Goal: Task Accomplishment & Management: Manage account settings

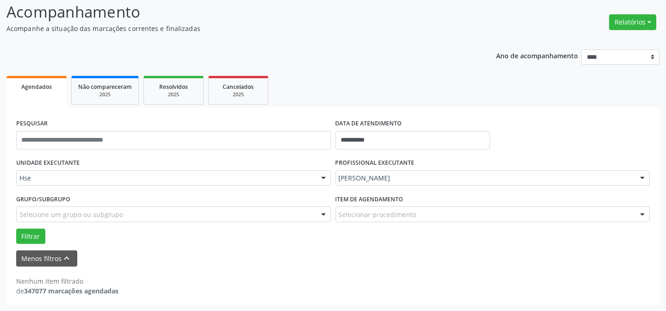
scroll to position [63, 0]
click at [632, 16] on button "Relatórios" at bounding box center [633, 22] width 47 height 16
click at [587, 41] on link "Agendamentos" at bounding box center [607, 41] width 100 height 13
select select "*"
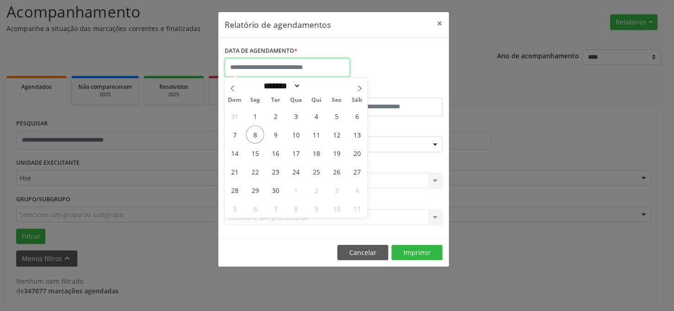
click at [288, 63] on input "text" at bounding box center [287, 67] width 125 height 19
click at [257, 129] on span "8" at bounding box center [255, 135] width 18 height 18
type input "**********"
click at [258, 134] on span "8" at bounding box center [255, 135] width 18 height 18
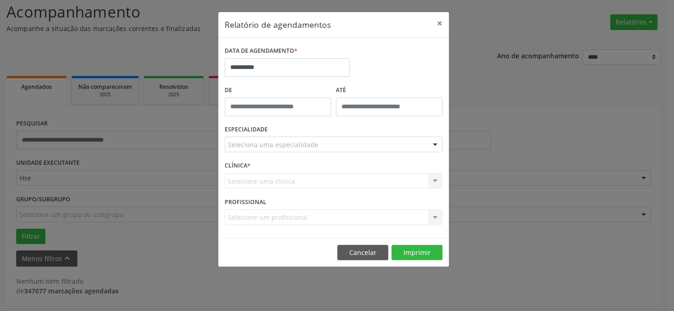
click at [258, 134] on label "ESPECIALIDADE" at bounding box center [246, 130] width 43 height 14
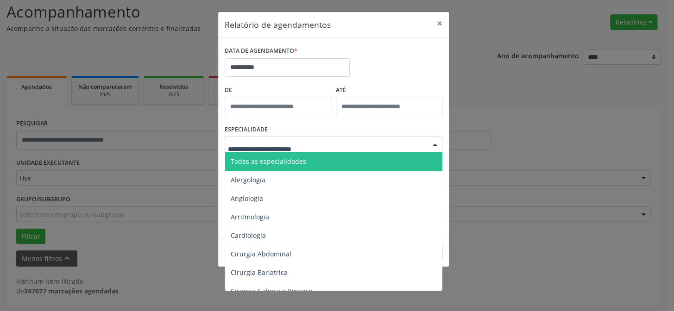
click at [277, 162] on span "Todas as especialidades" at bounding box center [268, 161] width 75 height 9
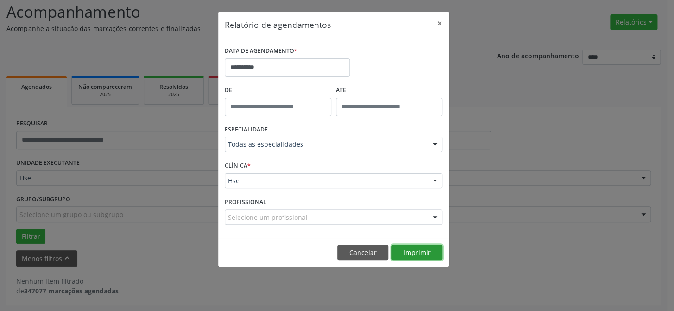
click at [412, 247] on button "Imprimir" at bounding box center [416, 253] width 51 height 16
click at [441, 20] on button "×" at bounding box center [439, 23] width 19 height 23
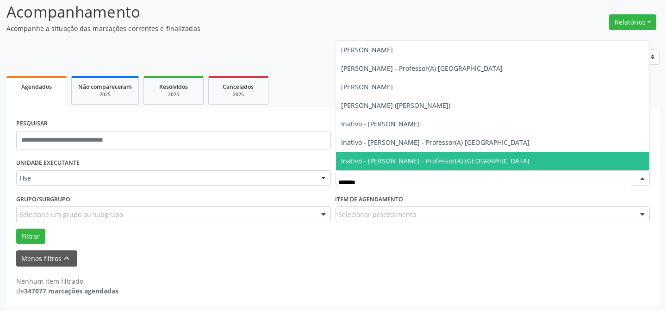
type input "********"
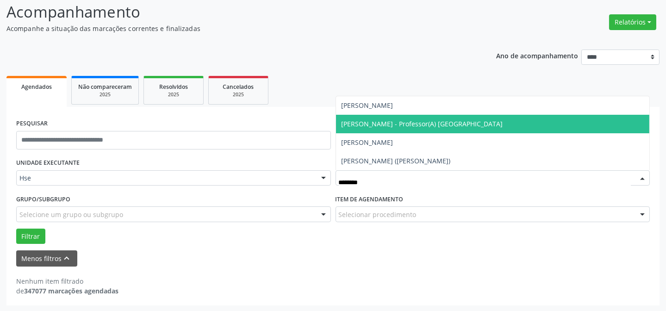
click at [416, 121] on span "[PERSON_NAME] - Professor(A) [GEOGRAPHIC_DATA]" at bounding box center [423, 123] width 162 height 9
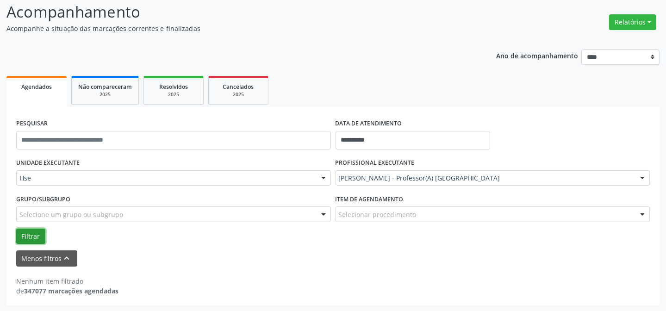
click at [32, 237] on button "Filtrar" at bounding box center [30, 237] width 29 height 16
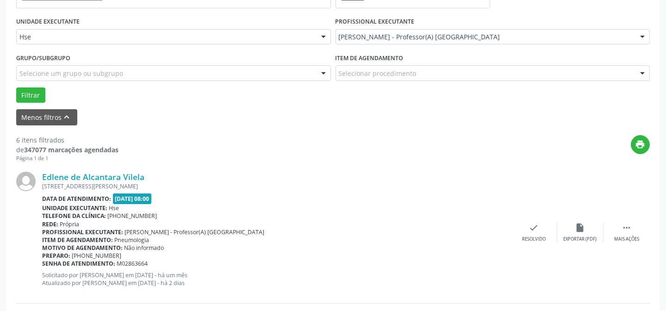
scroll to position [219, 0]
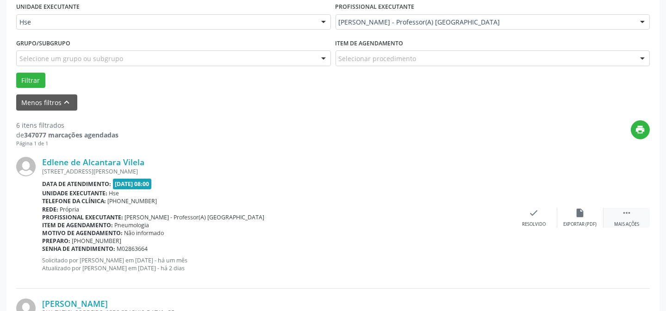
click at [630, 208] on icon "" at bounding box center [627, 213] width 10 height 10
click at [584, 211] on icon "alarm_off" at bounding box center [581, 213] width 10 height 10
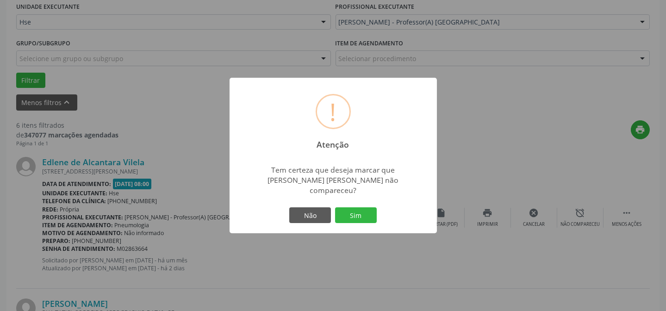
click at [367, 206] on div "Não Sim" at bounding box center [334, 215] width 92 height 19
click at [368, 215] on button "Sim" at bounding box center [356, 215] width 42 height 16
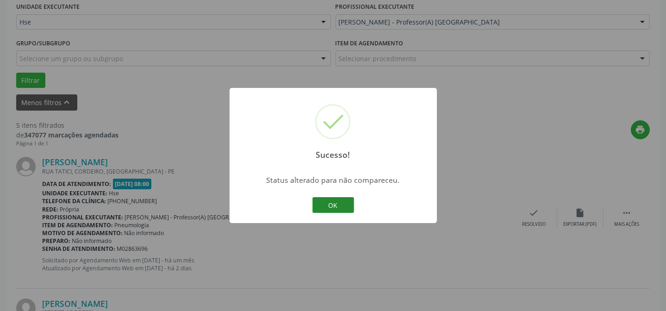
click at [342, 202] on button "OK" at bounding box center [334, 205] width 42 height 16
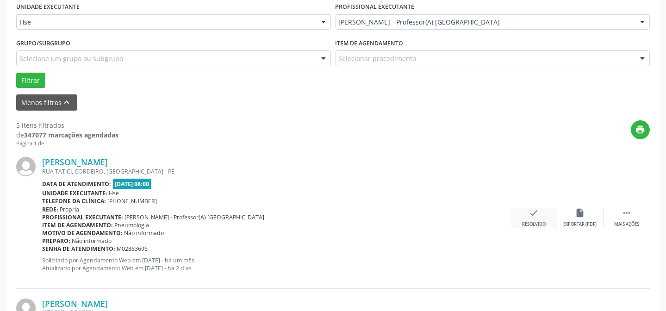
click at [533, 216] on icon "check" at bounding box center [534, 213] width 10 height 10
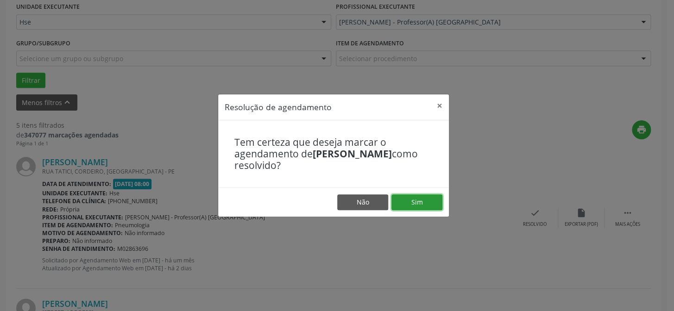
click at [418, 207] on button "Sim" at bounding box center [416, 203] width 51 height 16
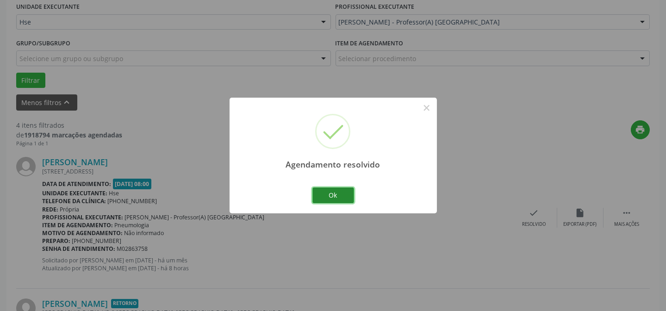
click at [335, 196] on button "Ok" at bounding box center [334, 196] width 42 height 16
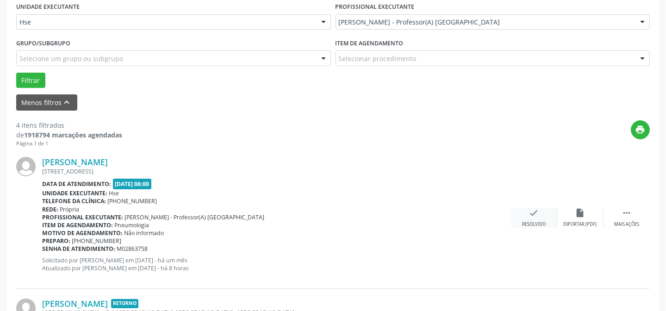
click at [538, 216] on icon "check" at bounding box center [534, 213] width 10 height 10
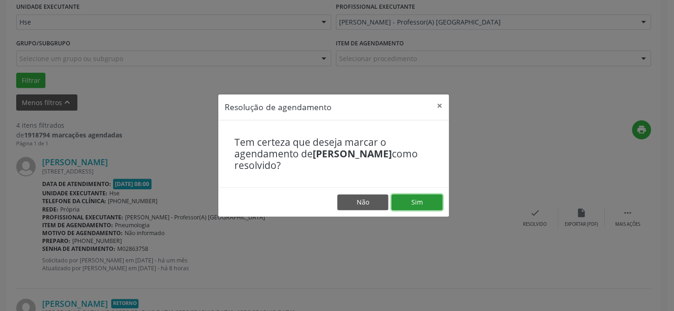
click at [408, 203] on button "Sim" at bounding box center [416, 203] width 51 height 16
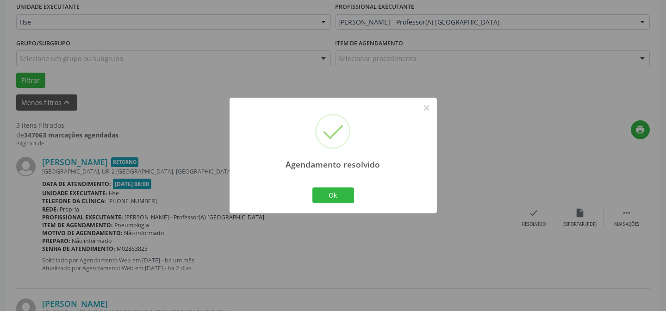
click at [340, 186] on div "Ok Cancel" at bounding box center [333, 195] width 46 height 19
click at [335, 192] on button "Ok" at bounding box center [334, 196] width 42 height 16
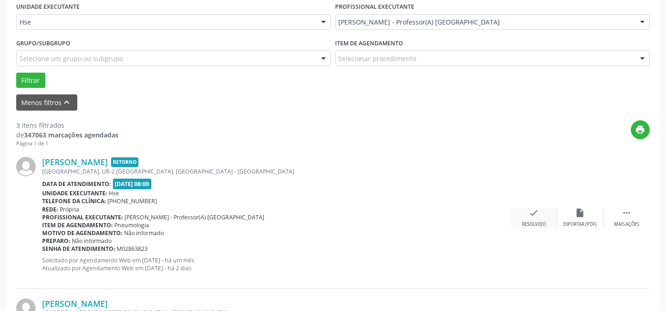
click at [535, 221] on div "Resolvido" at bounding box center [534, 224] width 24 height 6
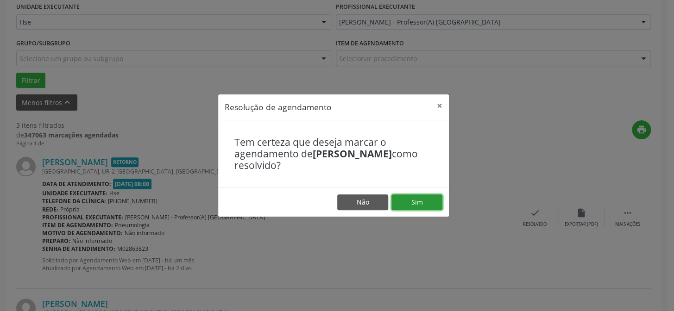
click at [429, 200] on button "Sim" at bounding box center [416, 203] width 51 height 16
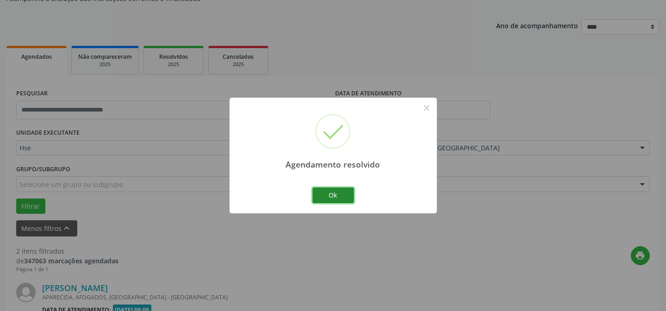
click at [339, 197] on button "Ok" at bounding box center [334, 196] width 42 height 16
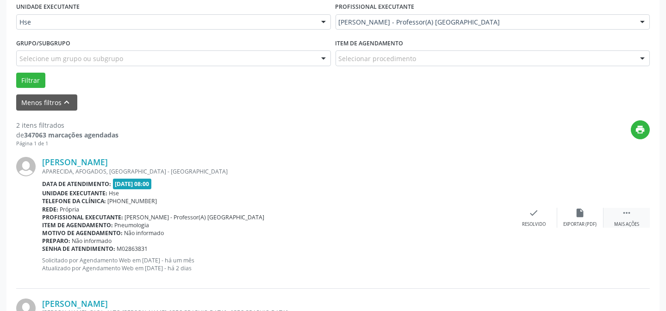
click at [620, 210] on div " Mais ações" at bounding box center [627, 218] width 46 height 20
click at [583, 215] on icon "alarm_off" at bounding box center [581, 213] width 10 height 10
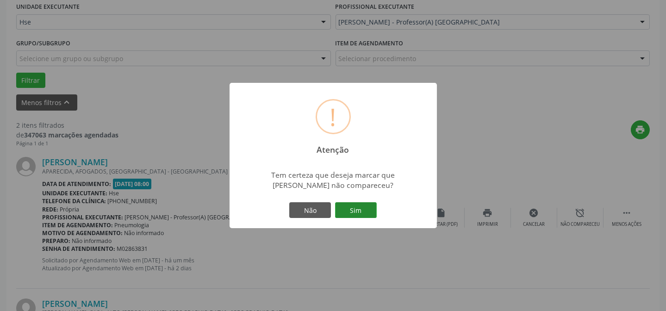
click at [358, 211] on button "Sim" at bounding box center [356, 210] width 42 height 16
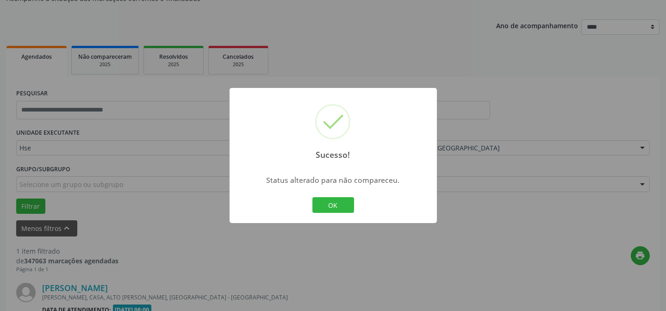
scroll to position [212, 0]
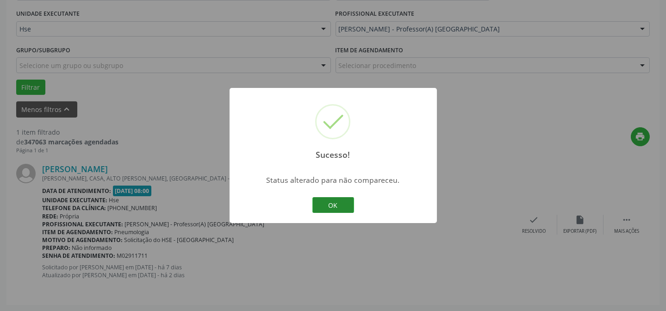
click at [331, 201] on button "OK" at bounding box center [334, 205] width 42 height 16
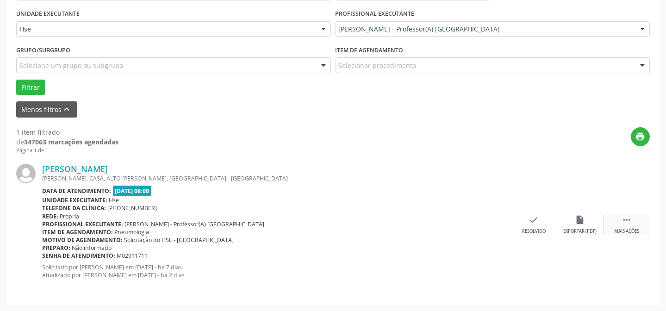
click at [638, 222] on div " Mais ações" at bounding box center [627, 225] width 46 height 20
click at [569, 226] on div "alarm_off Não compareceu" at bounding box center [581, 225] width 46 height 20
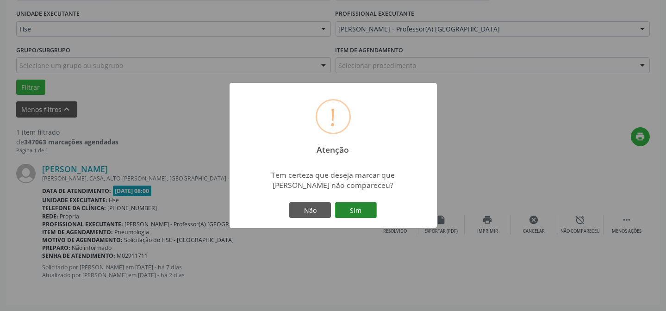
click at [339, 202] on button "Sim" at bounding box center [356, 210] width 42 height 16
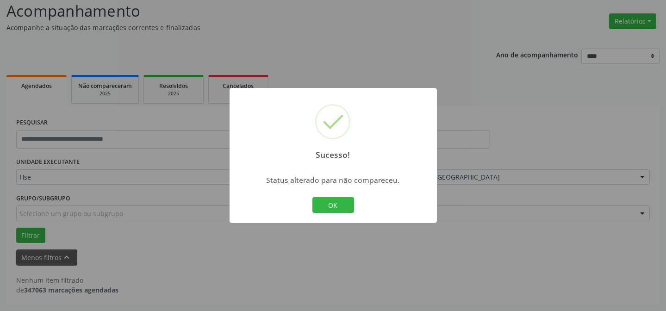
scroll to position [63, 0]
click at [346, 206] on button "OK" at bounding box center [334, 205] width 42 height 16
